Goal: Information Seeking & Learning: Learn about a topic

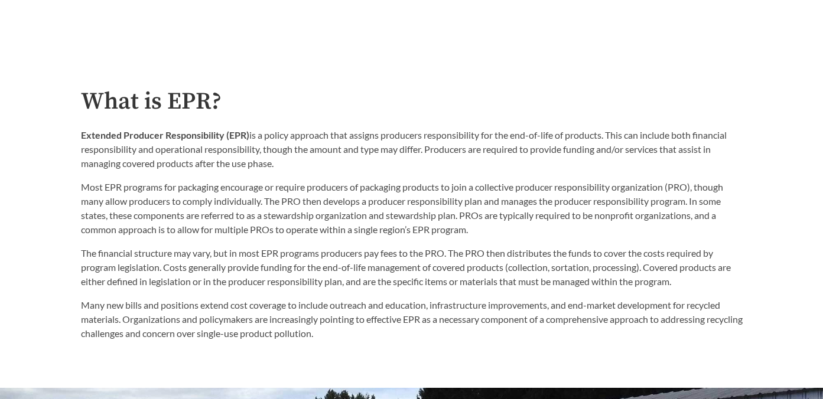
scroll to position [548, 0]
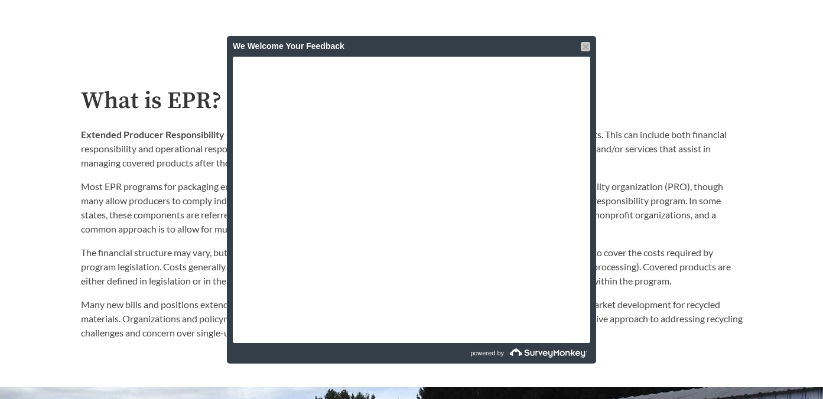
click at [587, 45] on div at bounding box center [585, 46] width 9 height 9
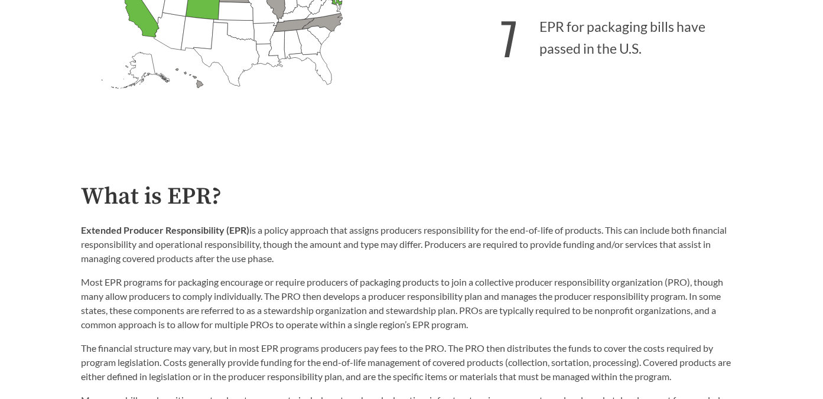
scroll to position [0, 0]
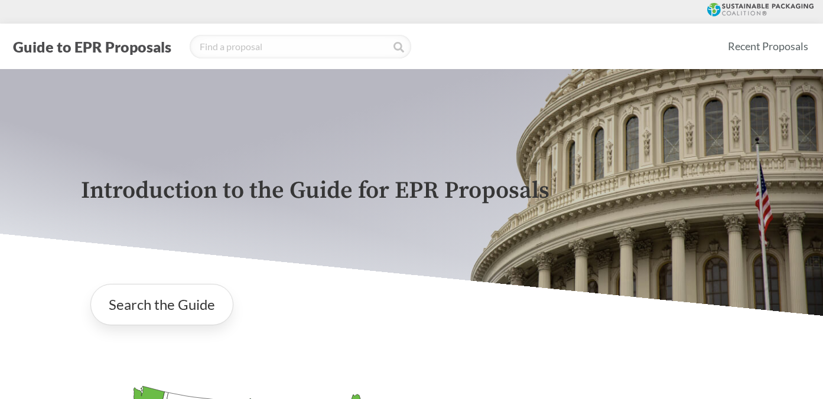
click at [140, 44] on button "Guide to EPR Proposals" at bounding box center [91, 46] width 165 height 19
click at [762, 47] on link "Recent Proposals" at bounding box center [768, 46] width 91 height 27
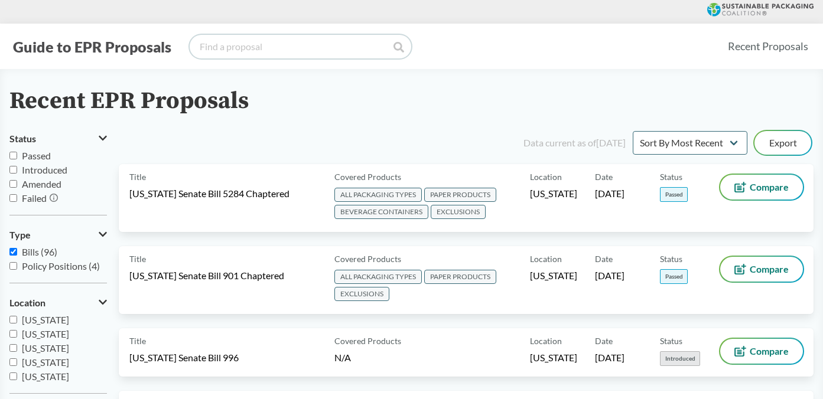
click at [245, 50] on input "search" at bounding box center [301, 47] width 222 height 24
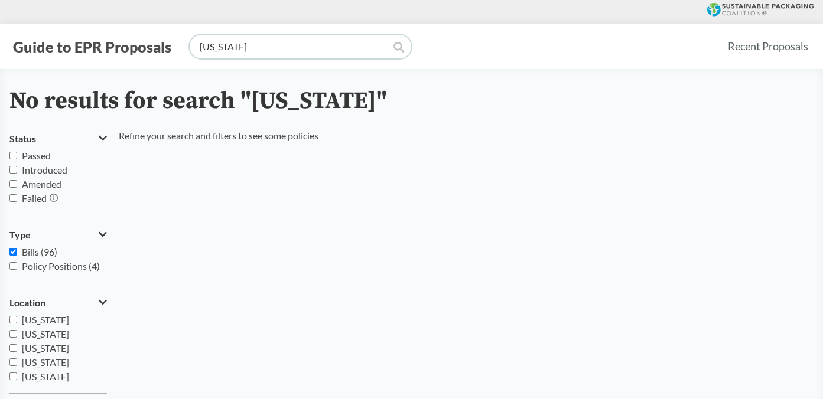
drag, startPoint x: 221, startPoint y: 48, endPoint x: 193, endPoint y: 48, distance: 28.4
click at [193, 48] on input "[US_STATE]" at bounding box center [301, 47] width 222 height 24
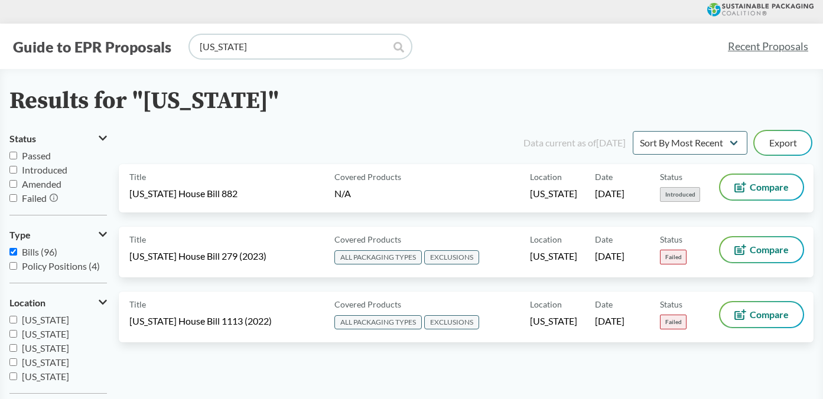
drag, startPoint x: 262, startPoint y: 49, endPoint x: 187, endPoint y: 44, distance: 75.2
click at [187, 44] on div "Guide to EPR Proposals [US_STATE]" at bounding box center [363, 47] width 708 height 24
type input "[US_STATE]"
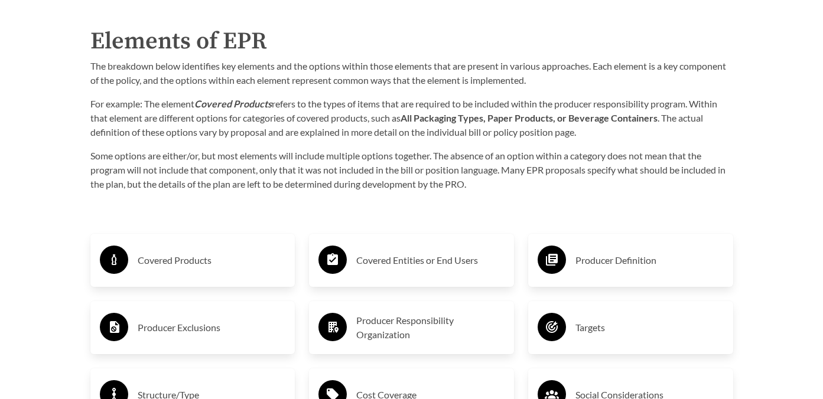
scroll to position [1782, 0]
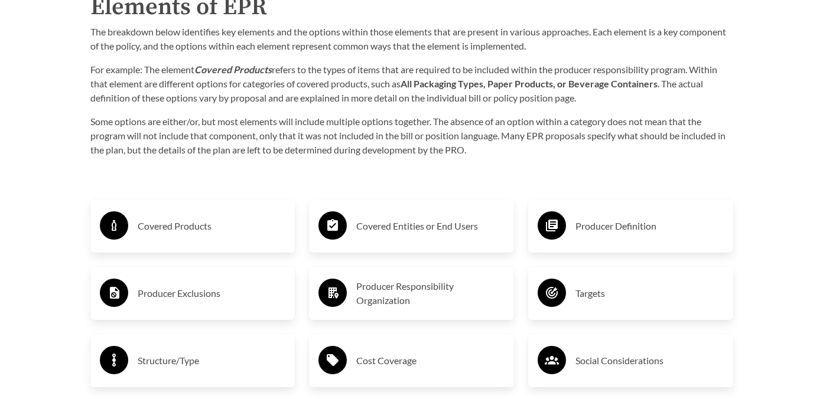
click at [218, 226] on h3 "Covered Products" at bounding box center [212, 226] width 148 height 19
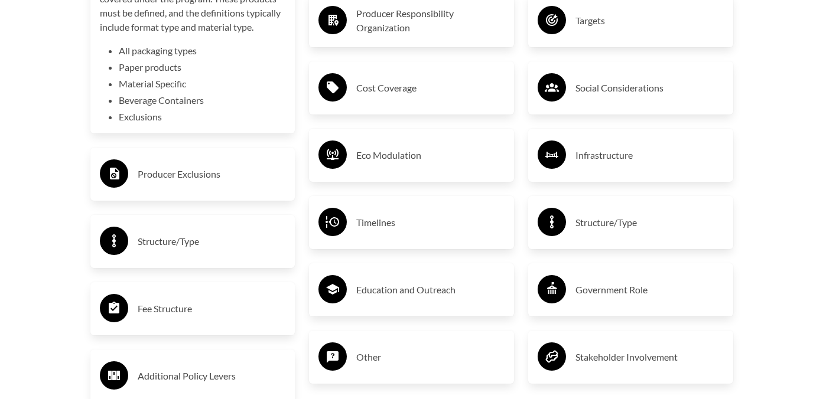
scroll to position [2058, 0]
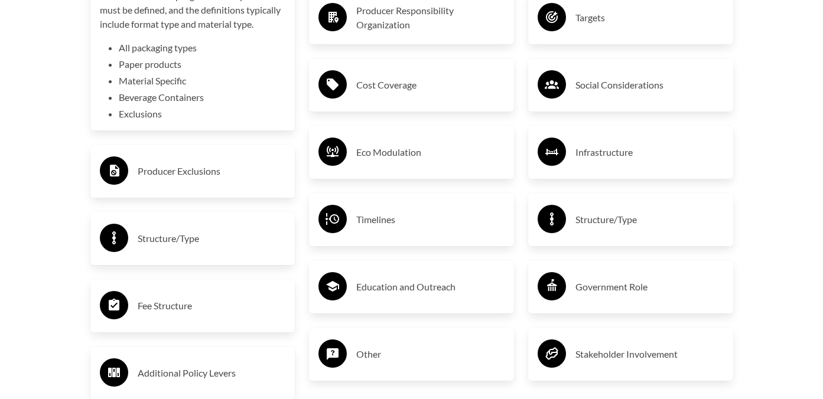
click at [203, 168] on h3 "Producer Exclusions" at bounding box center [212, 171] width 148 height 19
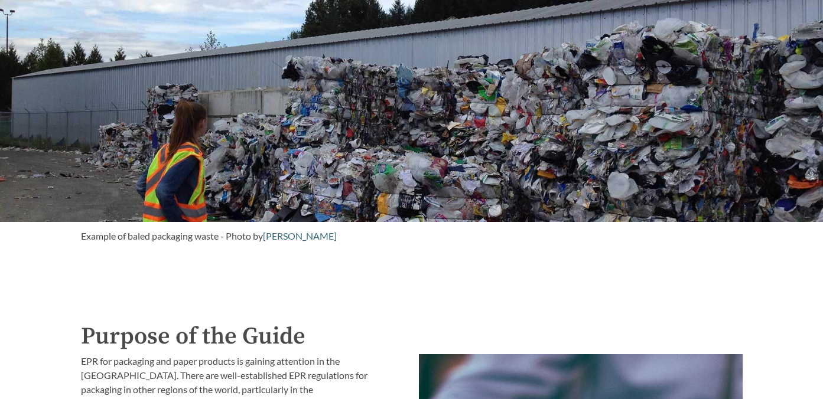
scroll to position [739, 0]
